Goal: Task Accomplishment & Management: Manage account settings

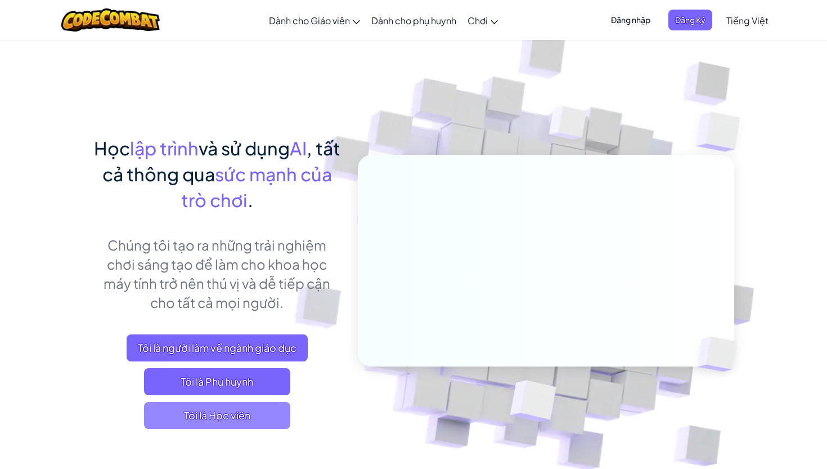
click at [209, 412] on span "Tôi là Học viên" at bounding box center [217, 415] width 146 height 27
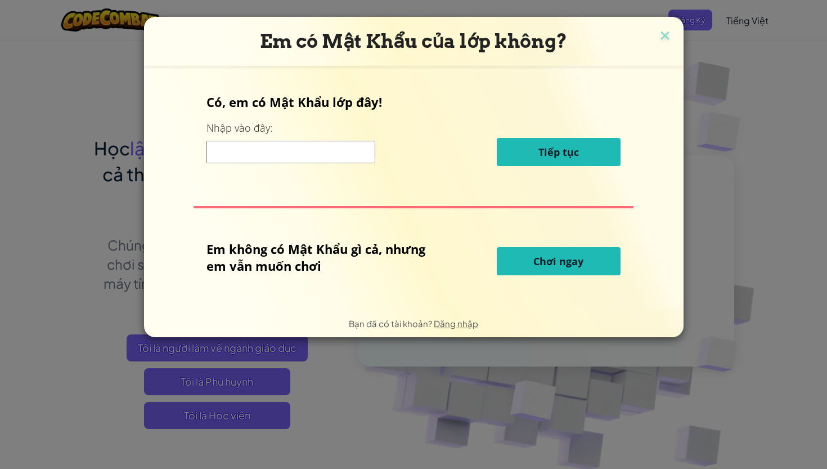
click at [673, 32] on h3 "Em có Mật Khẩu của lớp không?" at bounding box center [413, 41] width 523 height 23
click at [648, 37] on h3 "Em có Mật Khẩu của lớp không?" at bounding box center [413, 41] width 523 height 23
click at [665, 36] on img at bounding box center [665, 36] width 15 height 17
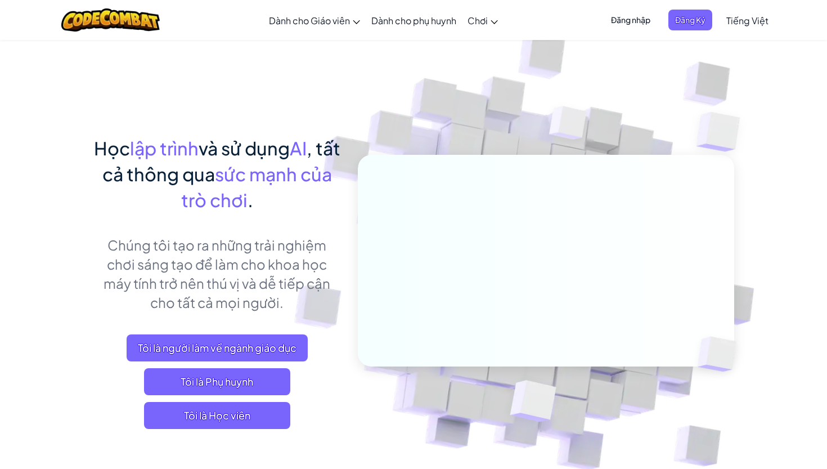
click at [637, 17] on span "Đăng nhập" at bounding box center [630, 20] width 53 height 21
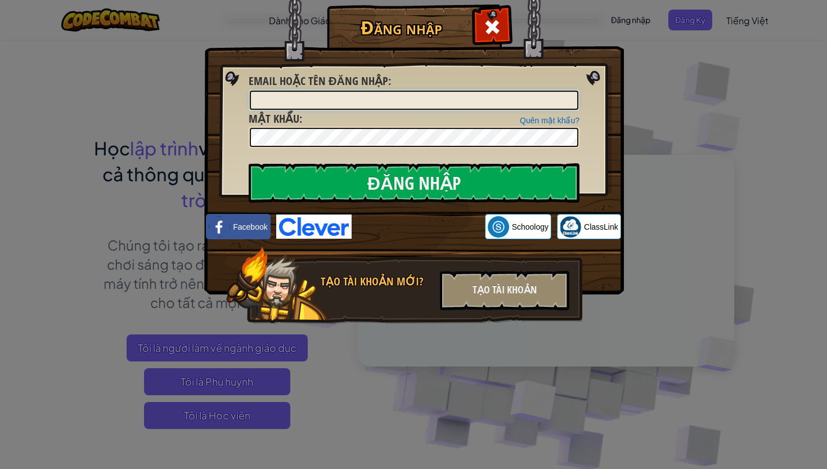
click at [346, 105] on input "Email hoặc tên đăng nhập :" at bounding box center [414, 100] width 328 height 19
click at [346, 101] on input "Email hoặc tên đăng nhập :" at bounding box center [414, 100] width 328 height 19
type input "t"
click at [308, 102] on input "TriThanhN" at bounding box center [414, 100] width 328 height 19
click at [414, 183] on input "Đăng nhập" at bounding box center [414, 182] width 331 height 39
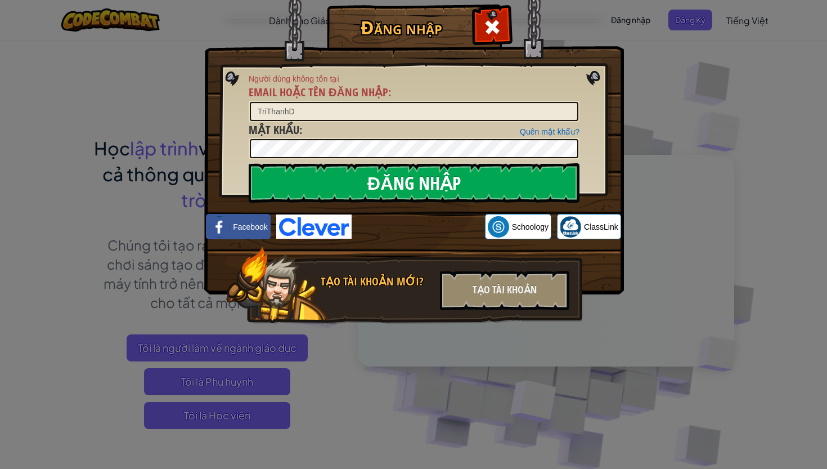
click at [366, 186] on input "Đăng nhập" at bounding box center [414, 182] width 331 height 39
click at [325, 116] on input "TriThanhD" at bounding box center [414, 111] width 328 height 19
click at [305, 194] on input "Đăng nhập" at bounding box center [414, 182] width 331 height 39
click at [324, 116] on input "TriThanh" at bounding box center [414, 111] width 328 height 19
type input "TriThanhDuong"
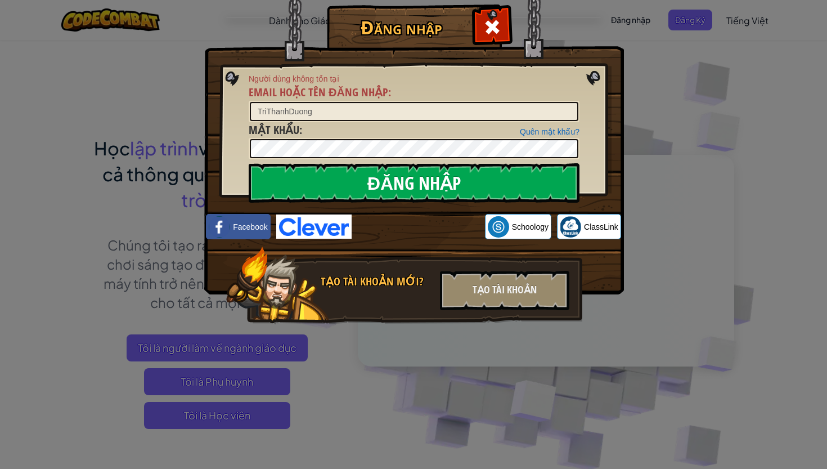
click at [298, 179] on input "Đăng nhập" at bounding box center [414, 182] width 331 height 39
click at [674, 57] on div "Đăng nhập Người dùng không tồn tại Email hoặc tên đăng nhập : TriThanhDuong Quê…" at bounding box center [413, 234] width 827 height 469
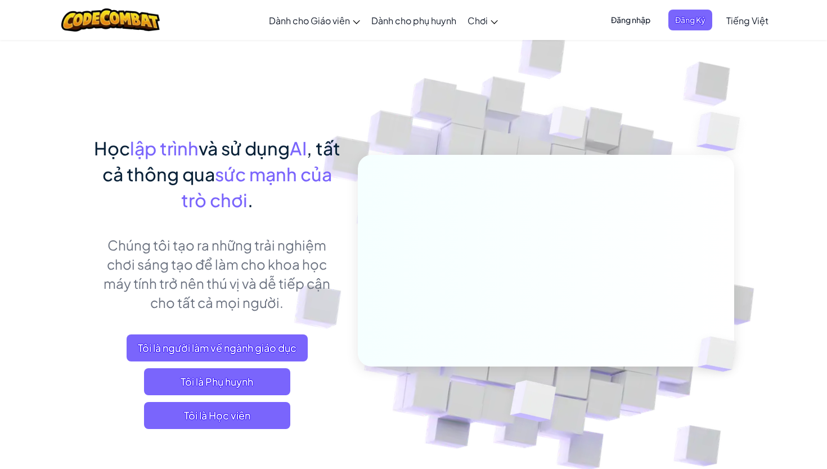
click at [641, 17] on span "Đăng nhập" at bounding box center [630, 20] width 53 height 21
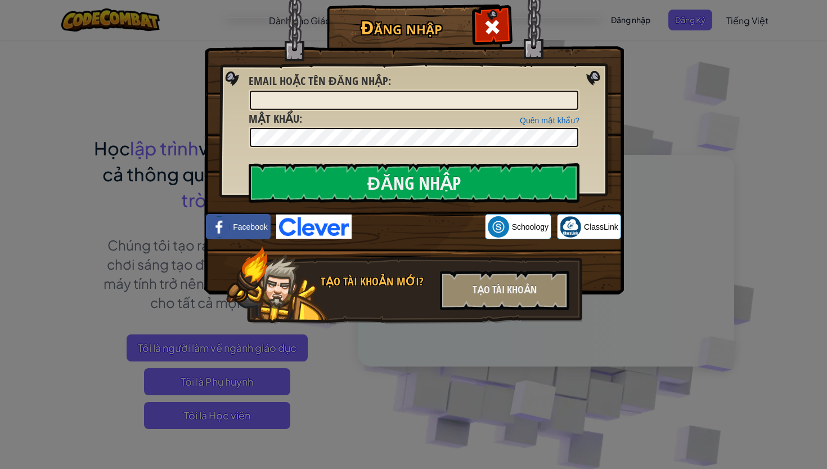
click at [399, 227] on div "Đăng nhập bằng Google. Mở trong thẻ mới" at bounding box center [418, 226] width 122 height 25
